Goal: Entertainment & Leisure: Consume media (video, audio)

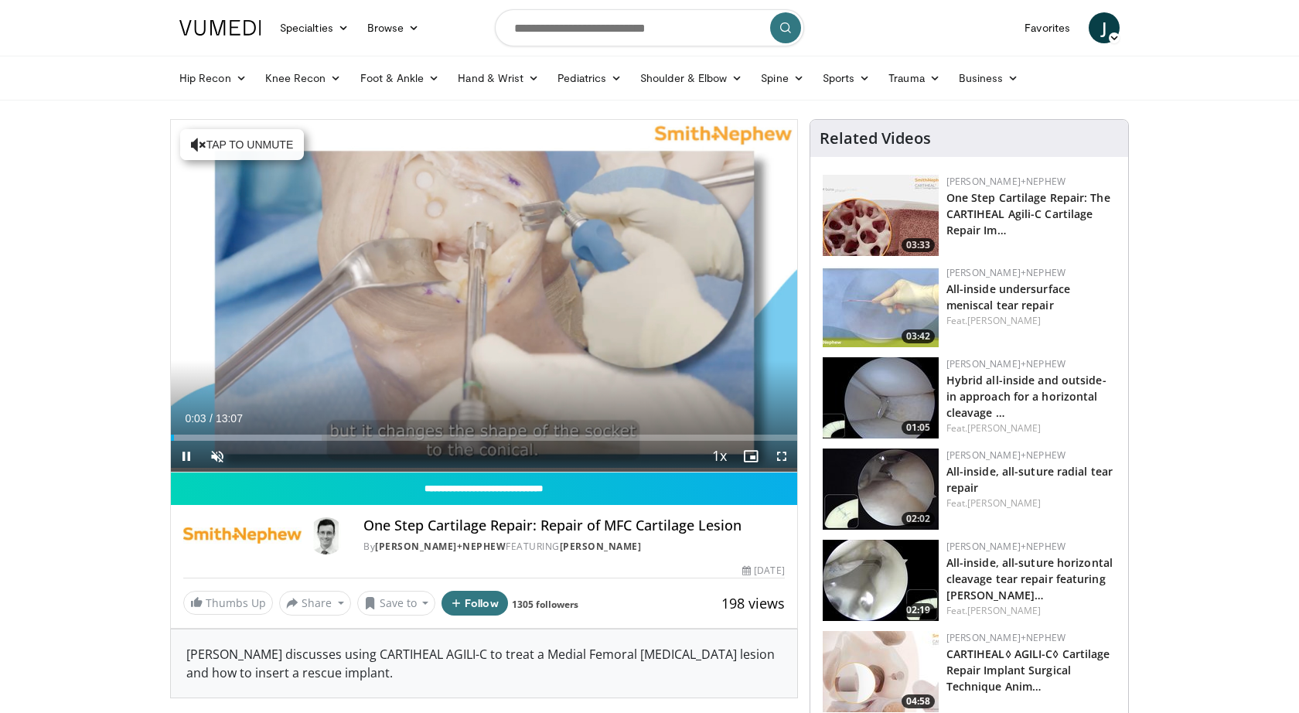
click at [783, 452] on span "Video Player" at bounding box center [782, 456] width 31 height 31
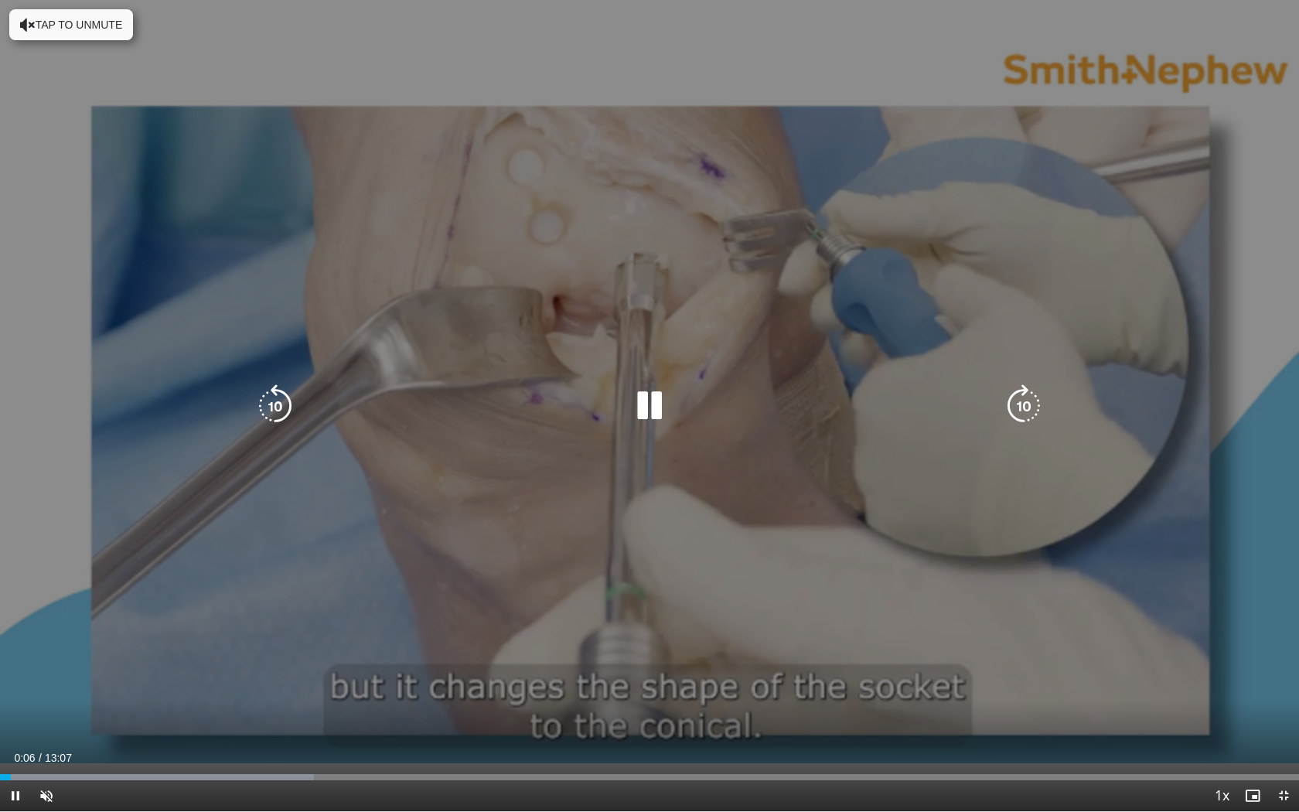
click at [89, 32] on button "Tap to unmute" at bounding box center [71, 24] width 124 height 31
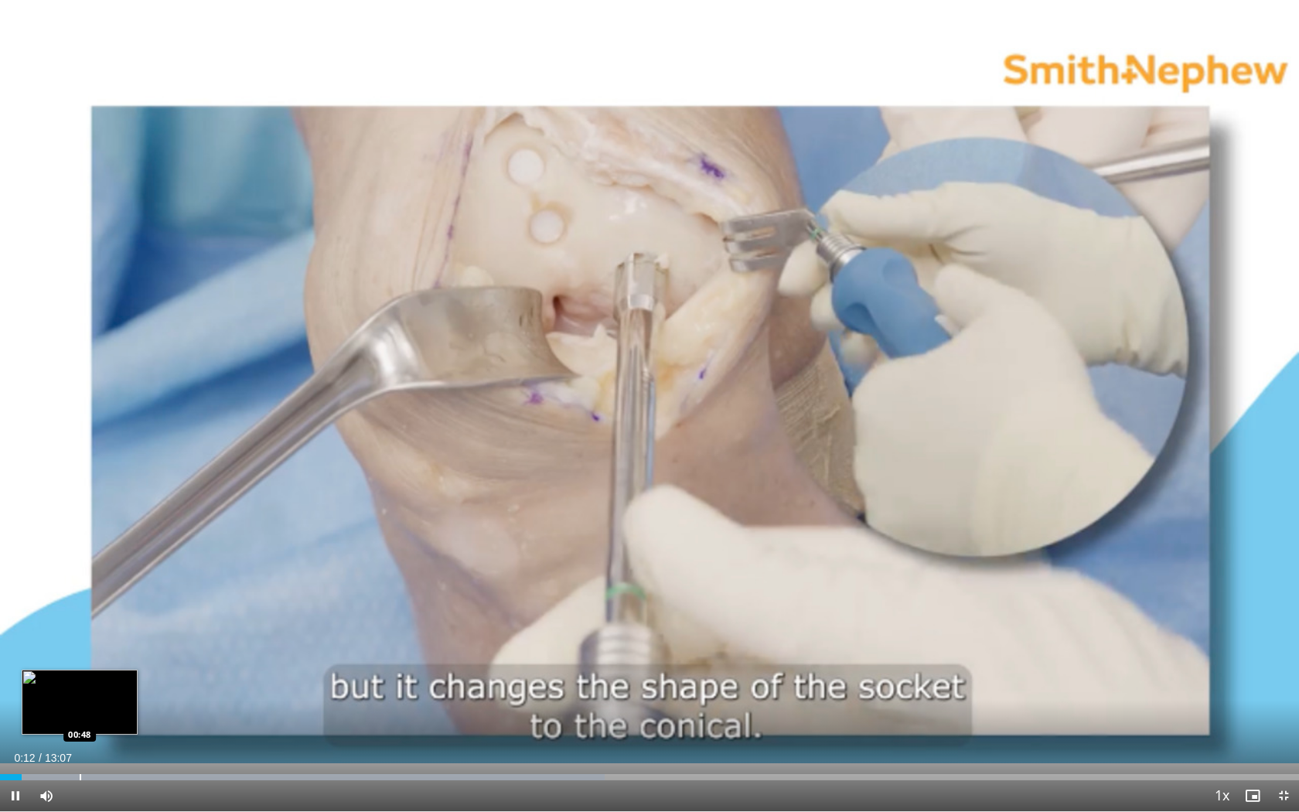
click at [80, 712] on div "Progress Bar" at bounding box center [81, 777] width 2 height 6
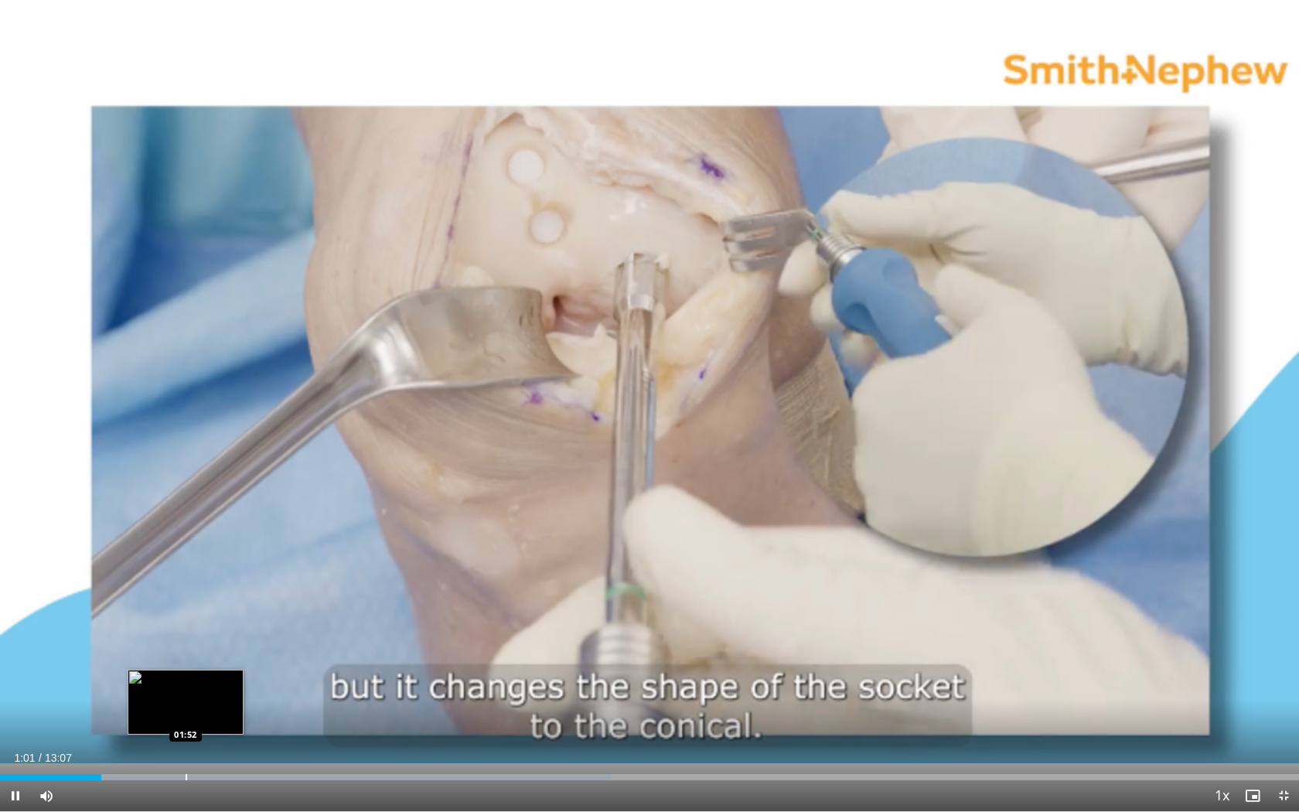
click at [186, 712] on div "Progress Bar" at bounding box center [187, 777] width 2 height 6
click at [144, 712] on div "Progress Bar" at bounding box center [145, 777] width 2 height 6
click at [160, 712] on div "Progress Bar" at bounding box center [161, 777] width 2 height 6
click at [188, 712] on div "Progress Bar" at bounding box center [189, 777] width 2 height 6
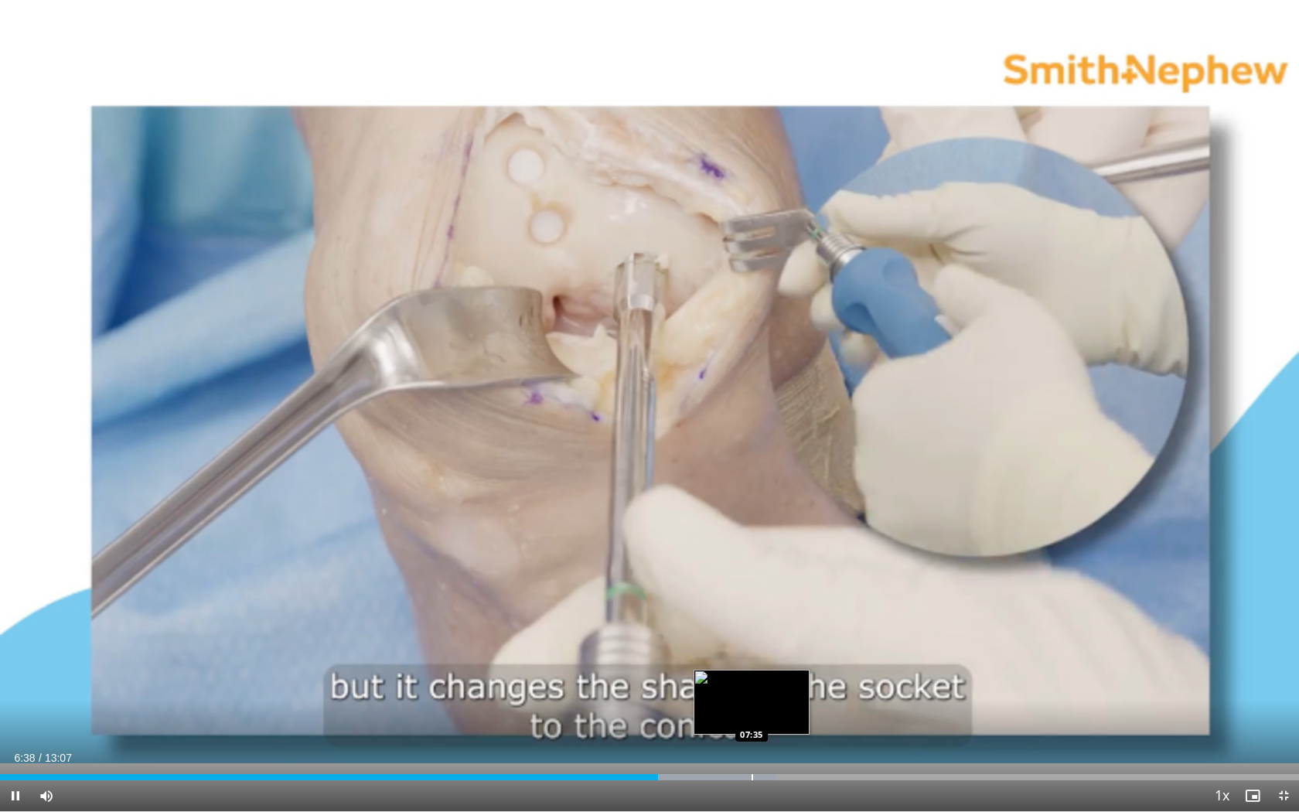
click at [751, 712] on div "Loaded : 59.72% 06:38 07:35" at bounding box center [649, 773] width 1299 height 15
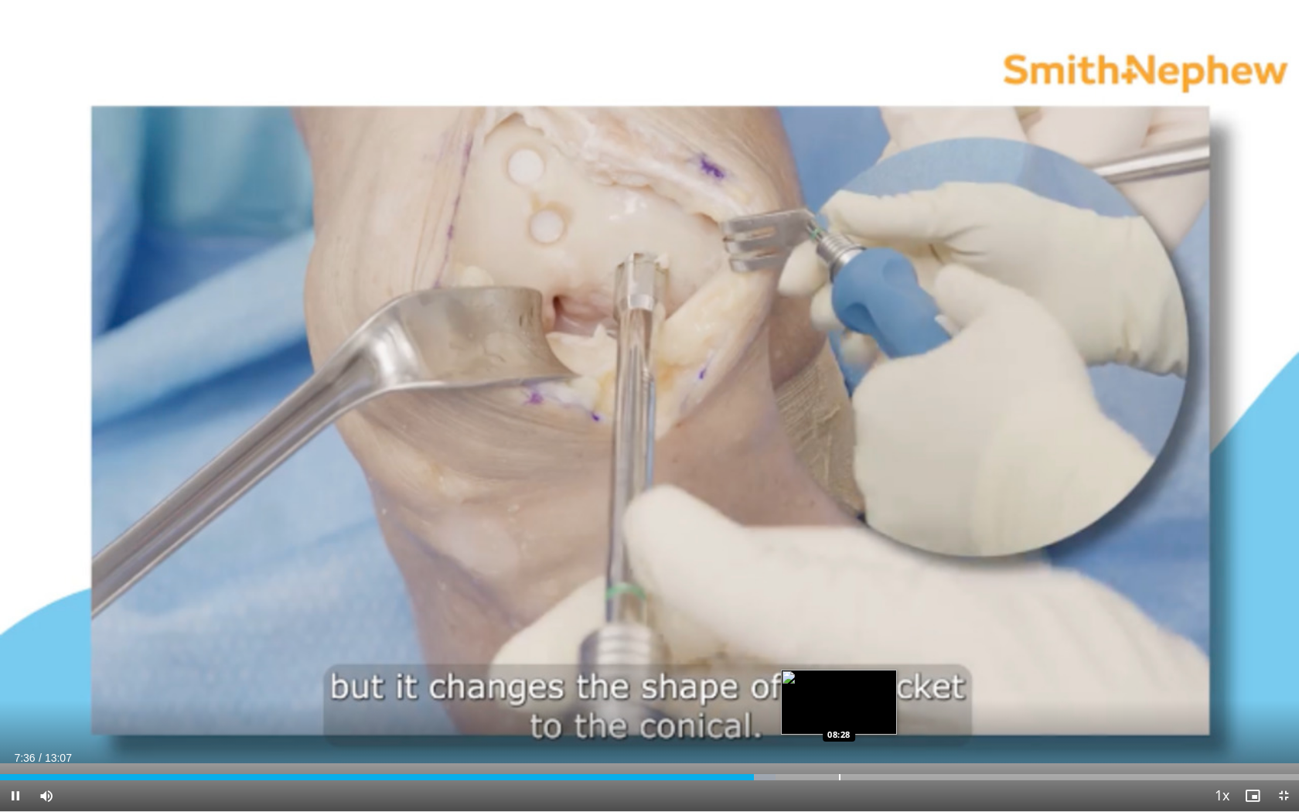
click at [839, 712] on div "Loaded : 59.72% 07:36 08:28" at bounding box center [649, 773] width 1299 height 15
click at [877, 712] on div "Loaded : 99.10% 08:31 08:51" at bounding box center [649, 773] width 1299 height 15
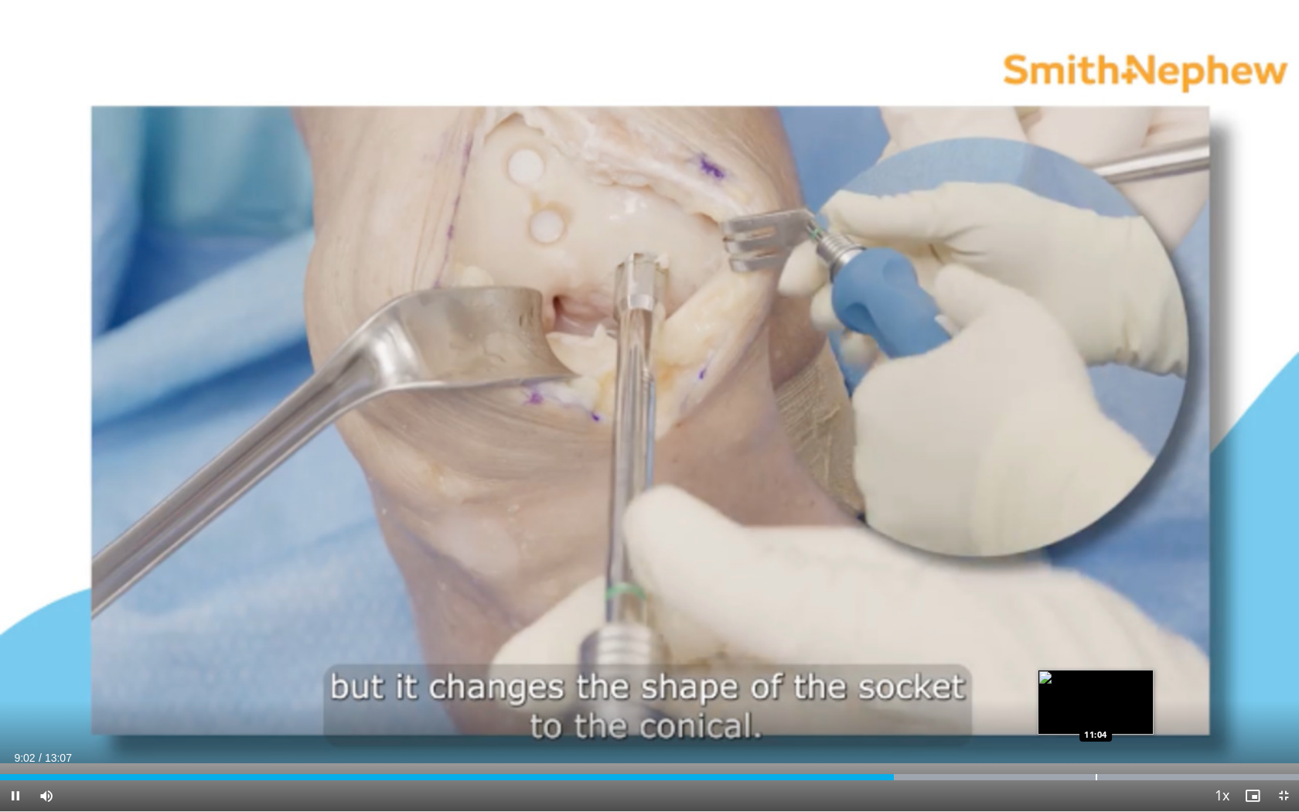
click at [1097, 712] on div "Loaded : 99.99% 09:02 11:04" at bounding box center [649, 773] width 1299 height 15
click at [1286, 712] on span "Video Player" at bounding box center [1284, 795] width 31 height 31
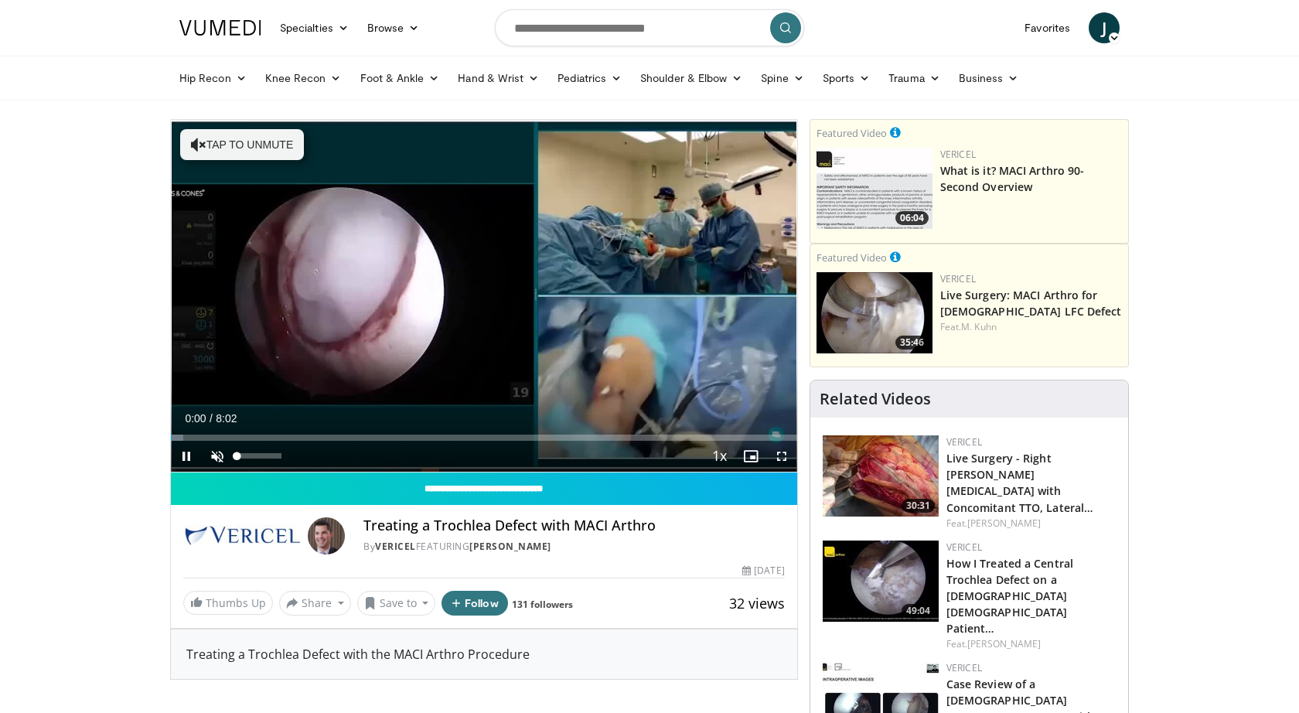
click at [213, 453] on span "Video Player" at bounding box center [217, 456] width 31 height 31
click at [787, 454] on span "Video Player" at bounding box center [782, 456] width 31 height 31
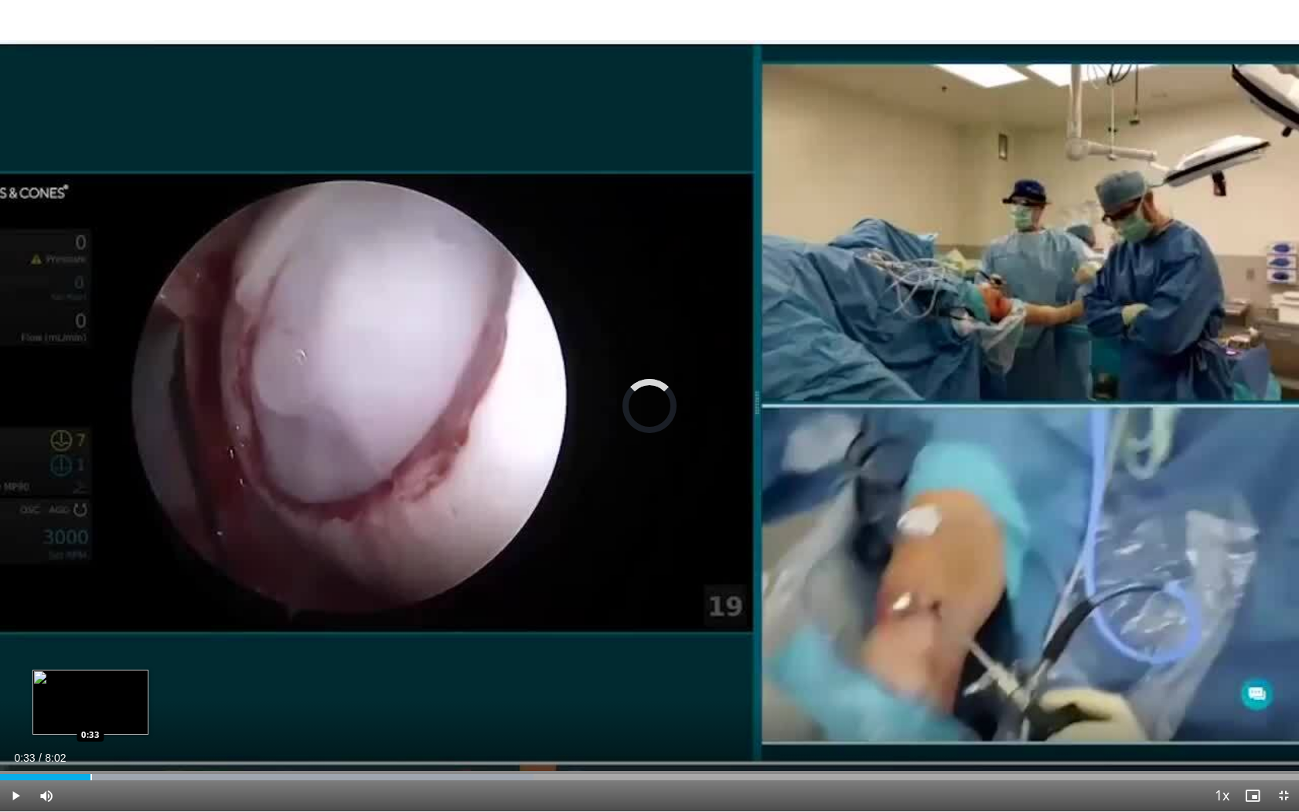
click at [90, 712] on div "Loaded : 41.08% 0:12 0:33" at bounding box center [649, 773] width 1299 height 15
